Goal: Navigation & Orientation: Find specific page/section

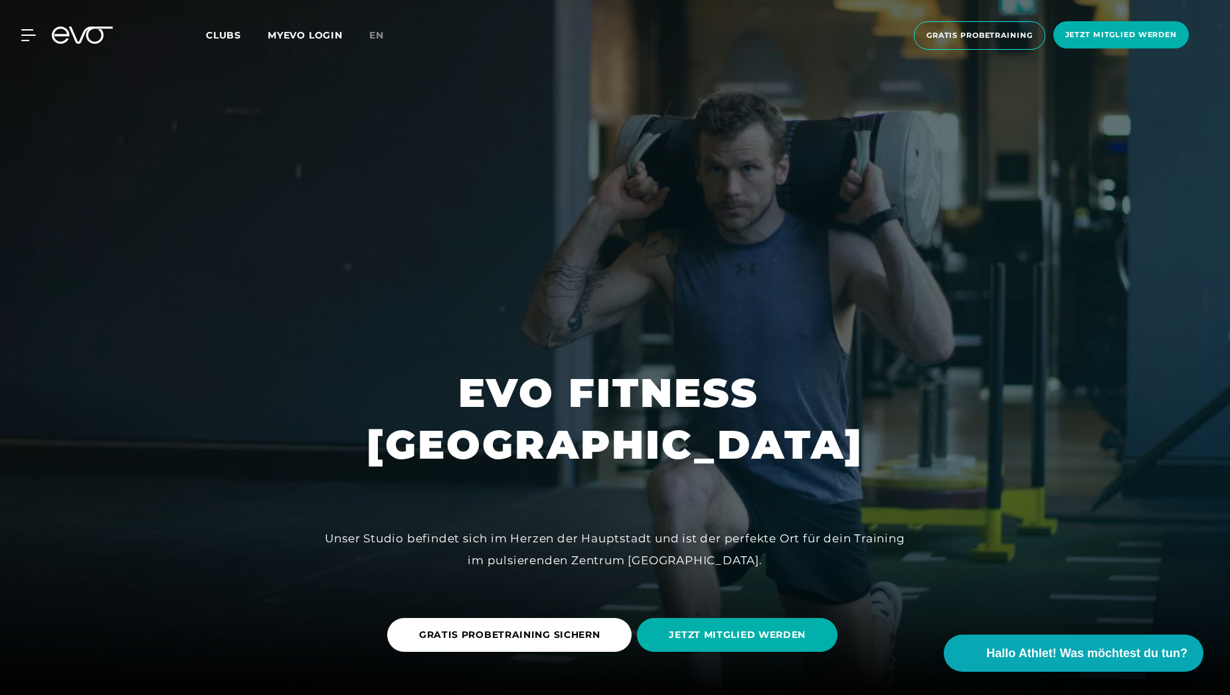
click at [223, 31] on span "Clubs" at bounding box center [223, 35] width 35 height 12
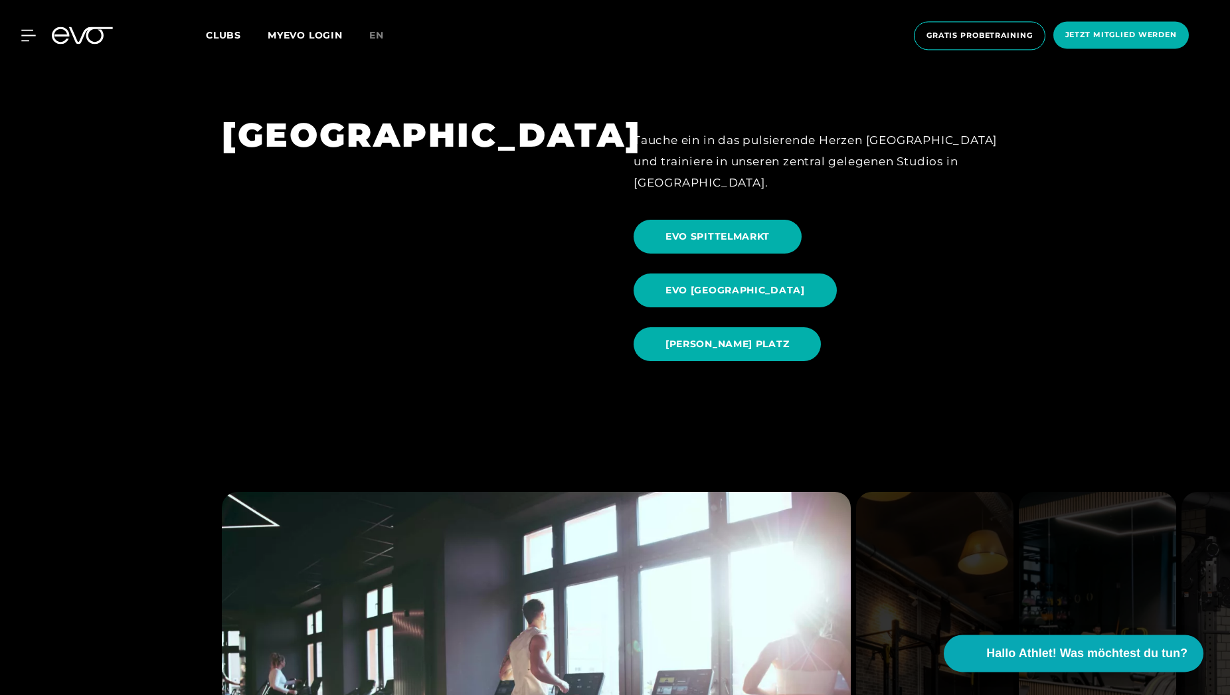
scroll to position [1558, 0]
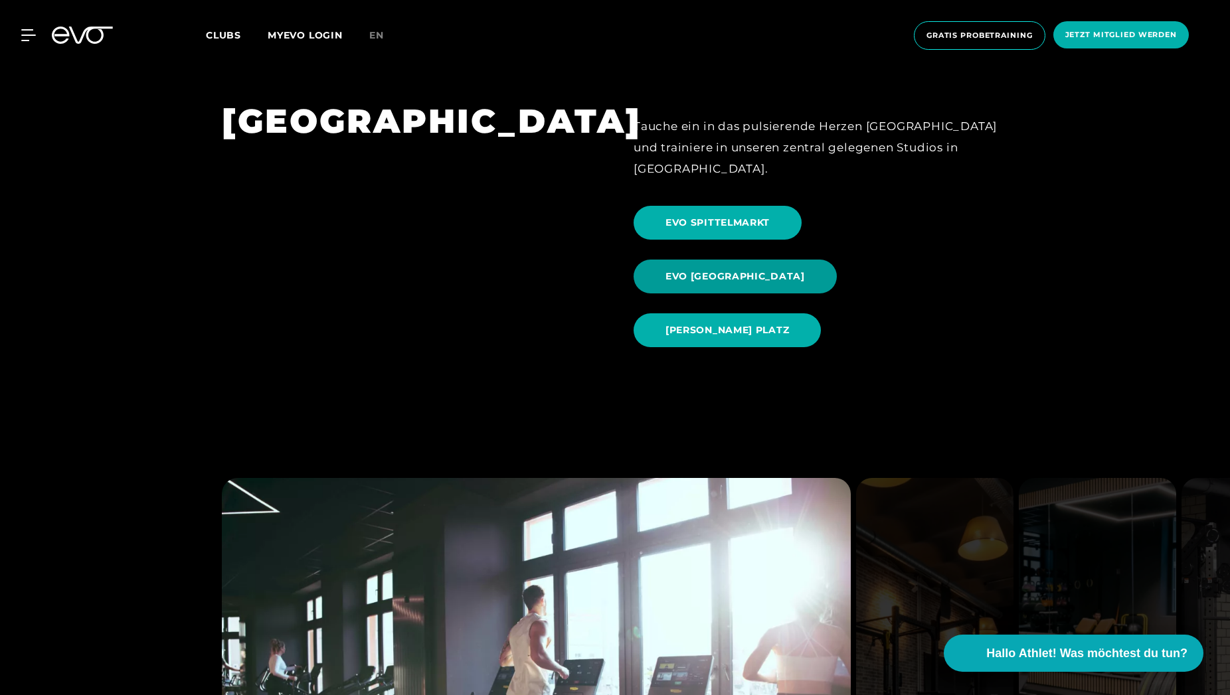
click at [805, 270] on span "EVO [GEOGRAPHIC_DATA]" at bounding box center [734, 277] width 139 height 14
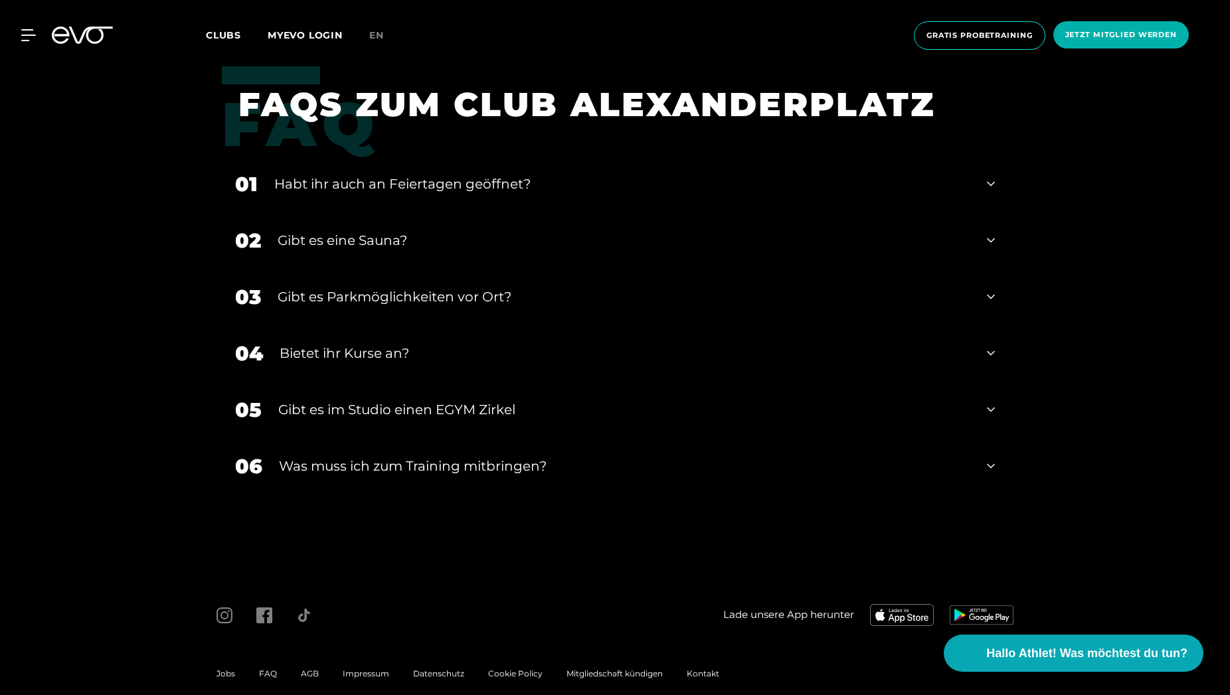
scroll to position [5169, 0]
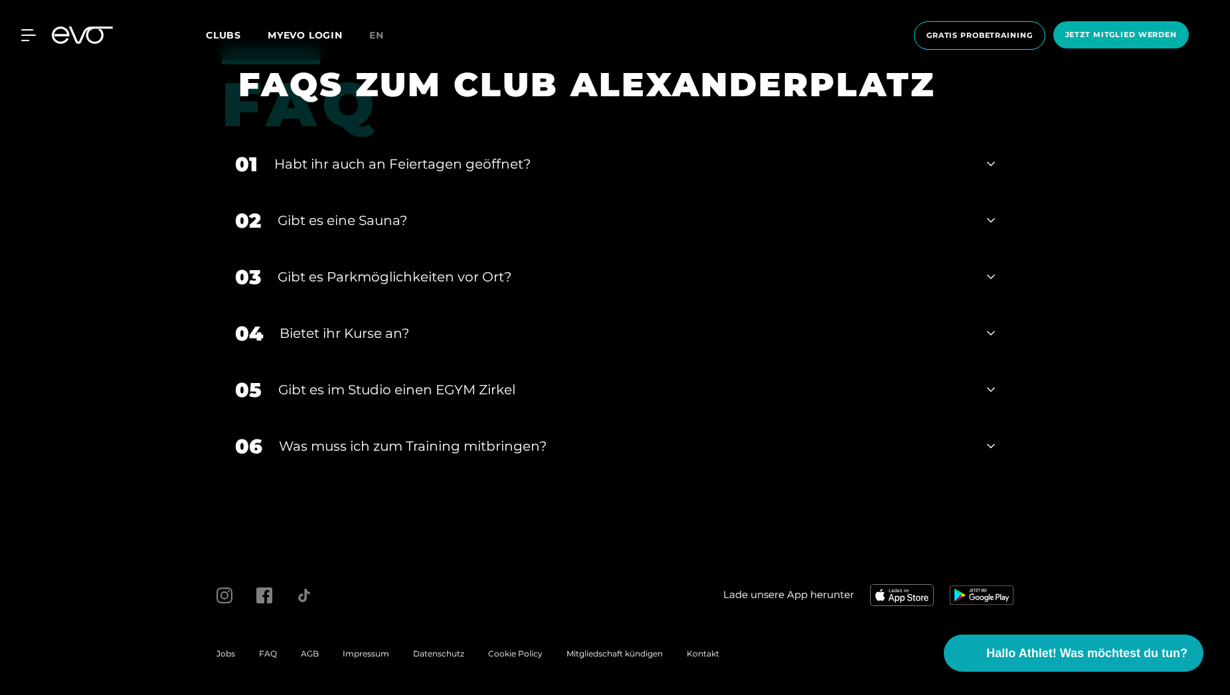
click at [230, 651] on span "Jobs" at bounding box center [225, 654] width 19 height 10
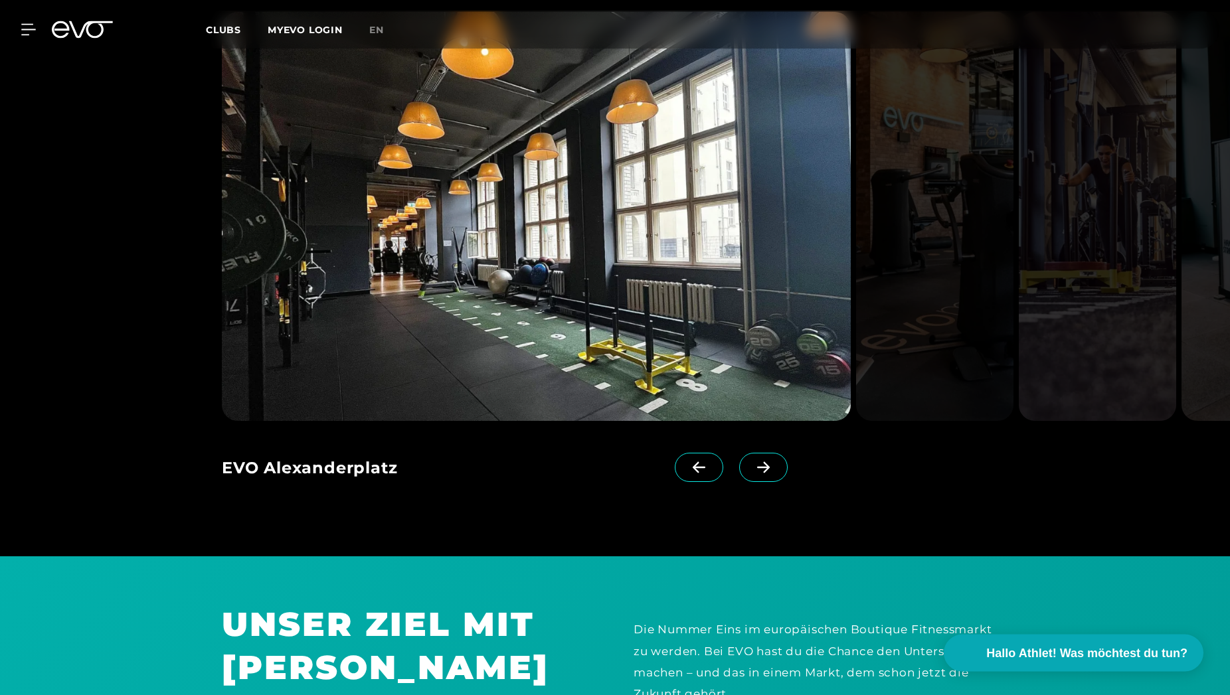
scroll to position [1354, 0]
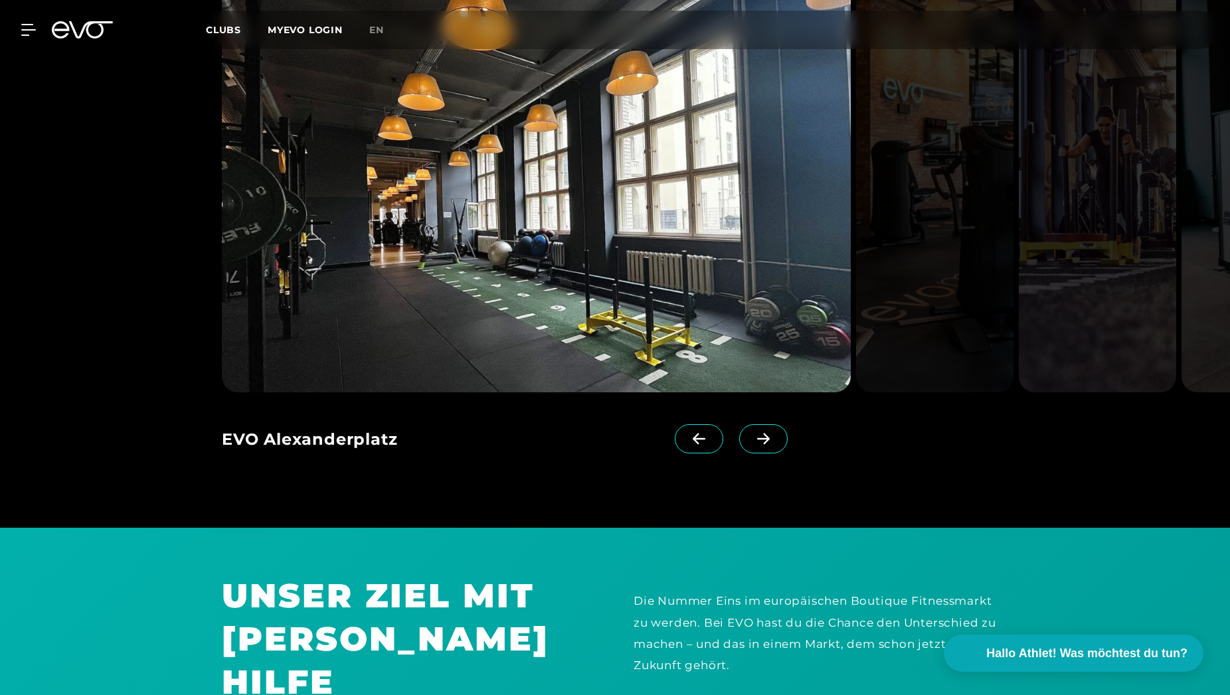
click at [757, 440] on icon at bounding box center [763, 439] width 23 height 12
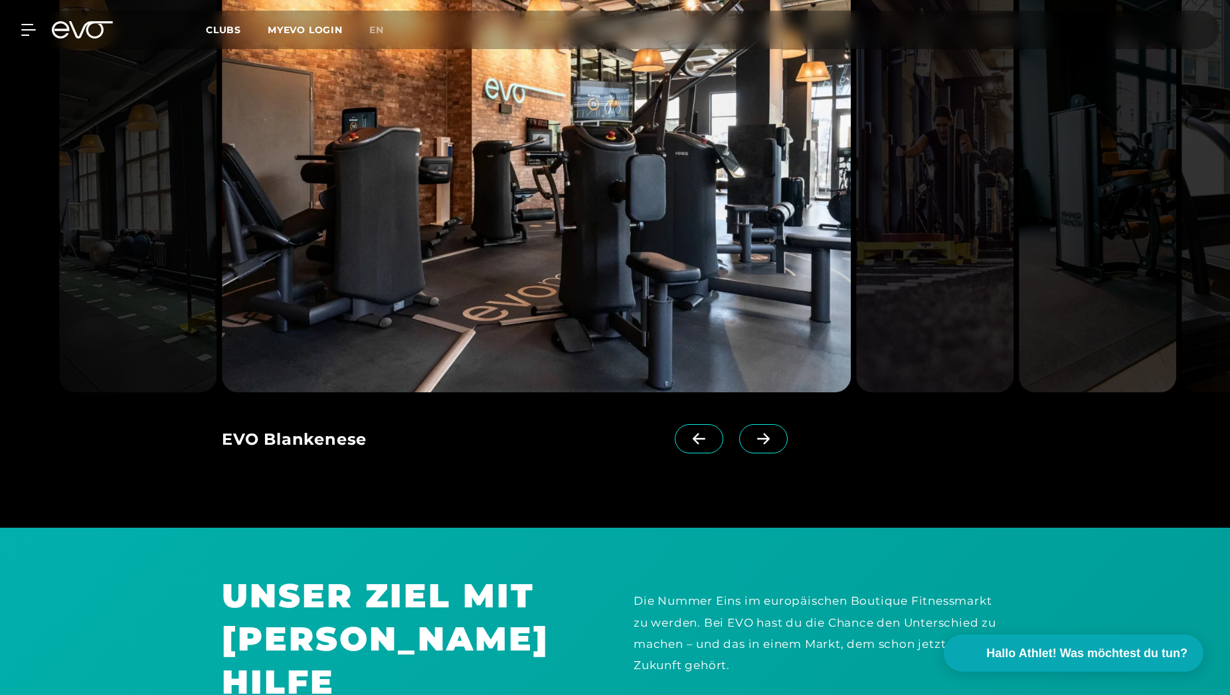
click at [758, 438] on icon at bounding box center [763, 439] width 23 height 12
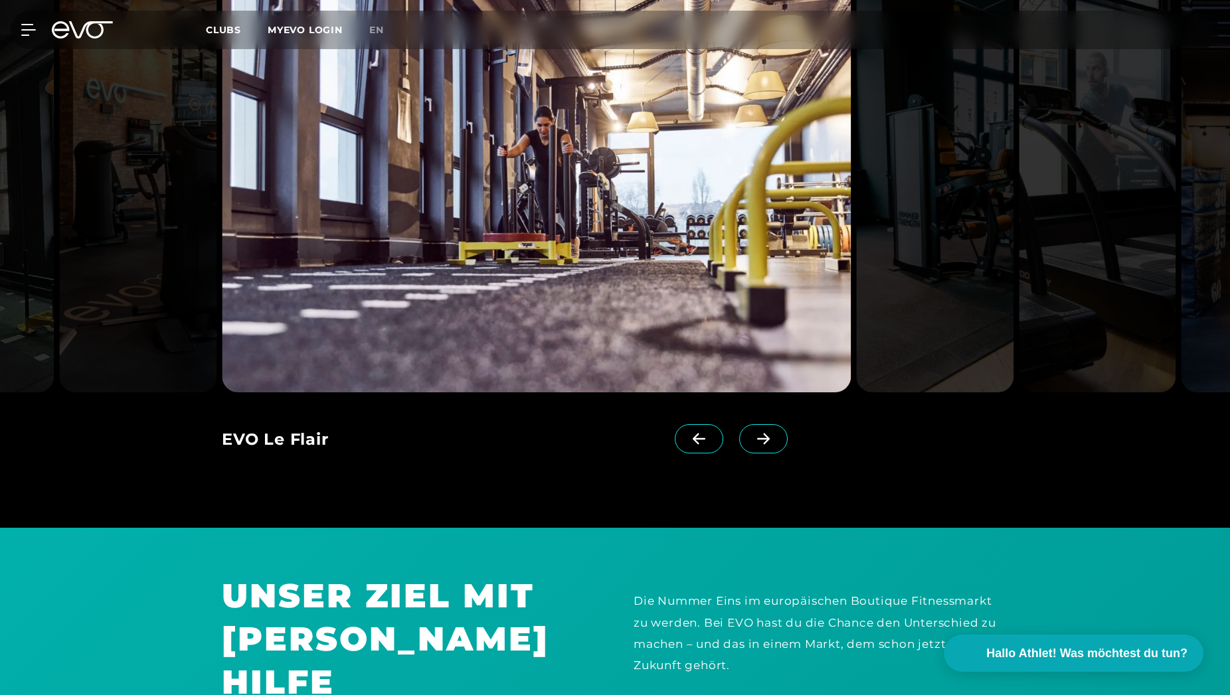
click at [758, 438] on icon at bounding box center [763, 439] width 23 height 12
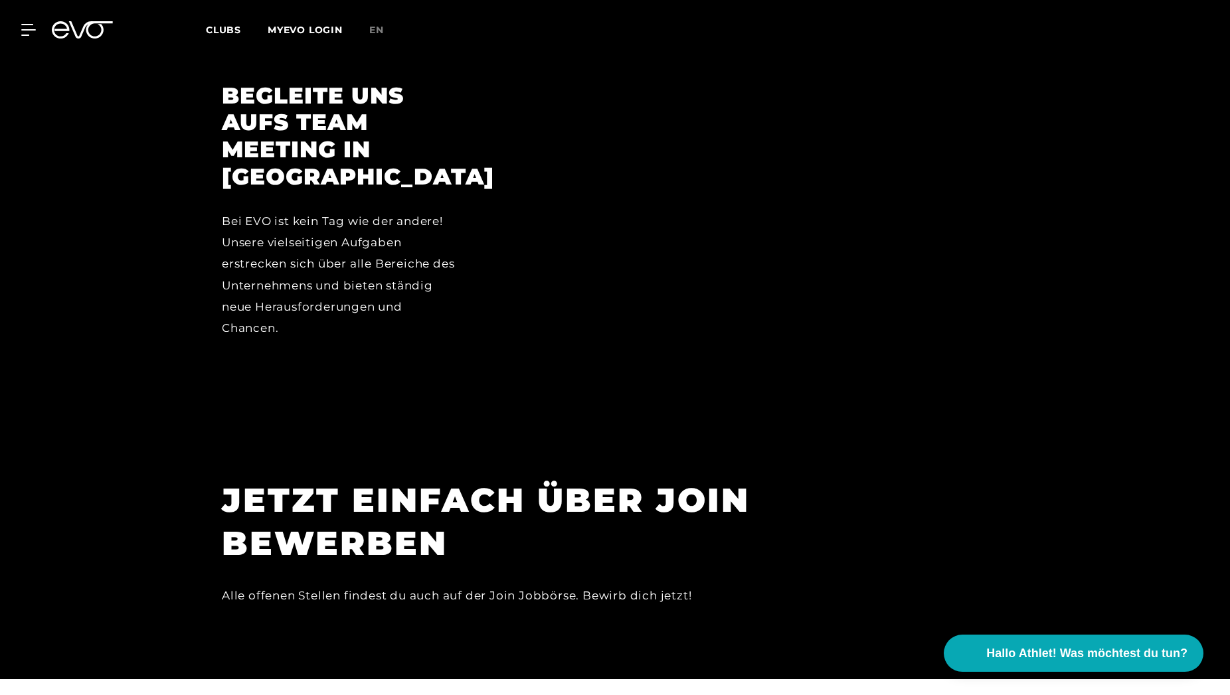
scroll to position [3877, 0]
